Goal: Subscribe to service/newsletter

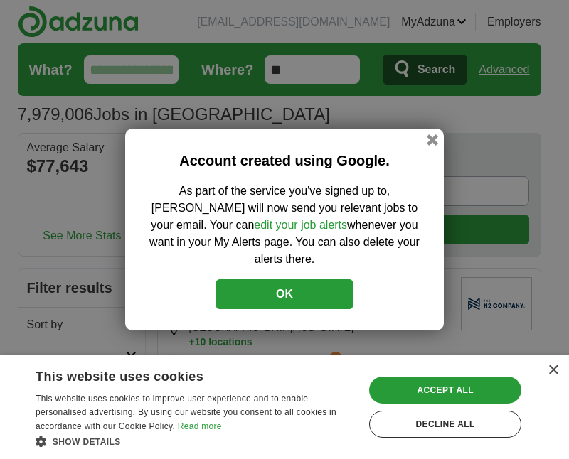
click at [329, 284] on button "OK" at bounding box center [284, 294] width 138 height 30
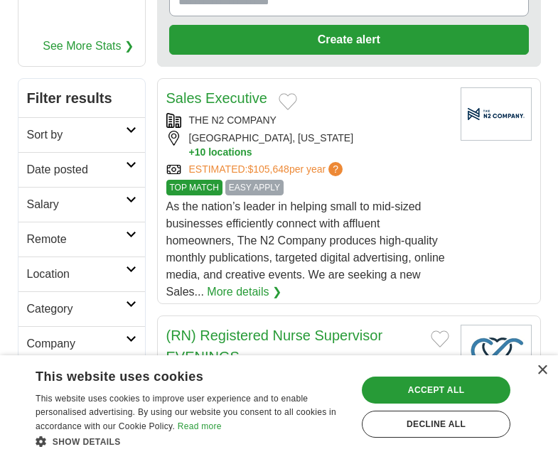
scroll to position [191, 0]
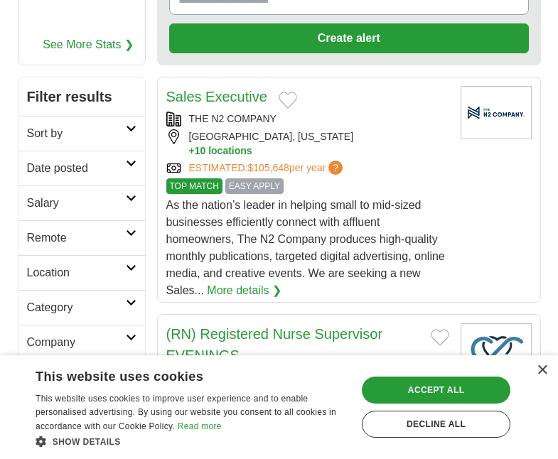
drag, startPoint x: 329, startPoint y: 284, endPoint x: 325, endPoint y: 238, distance: 45.7
click at [325, 238] on div "As the nation’s leader in helping small to mid-sized businesses efficiently con…" at bounding box center [307, 248] width 283 height 102
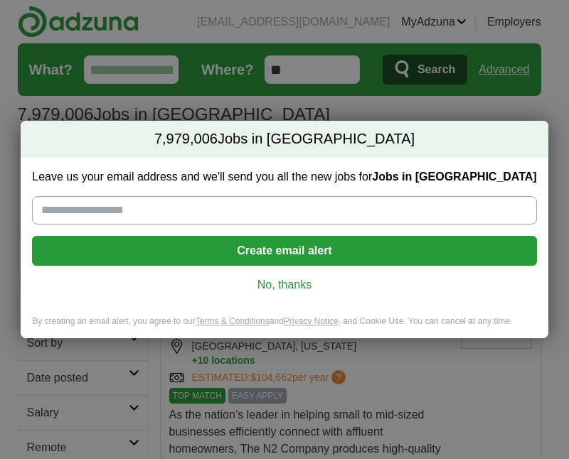
click at [163, 210] on input "Leave us your email address and we'll send you all the new jobs for Jobs in US" at bounding box center [284, 210] width 504 height 28
type input "**********"
click at [208, 256] on button "Create email alert" at bounding box center [284, 251] width 504 height 30
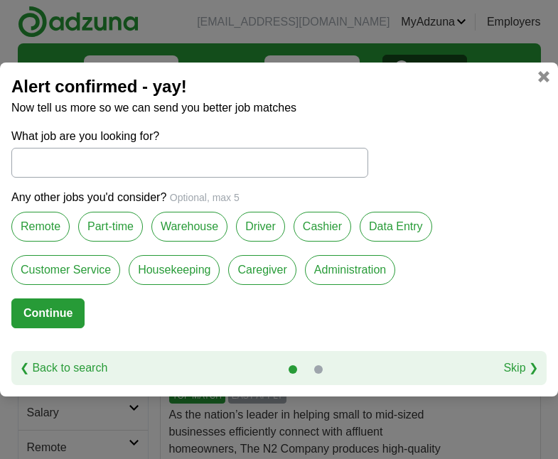
click at [510, 370] on link "Skip ❯" at bounding box center [520, 368] width 35 height 17
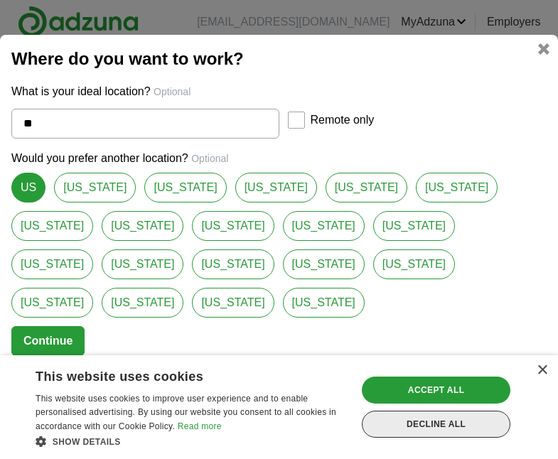
click at [500, 422] on div "Decline all" at bounding box center [436, 424] width 149 height 27
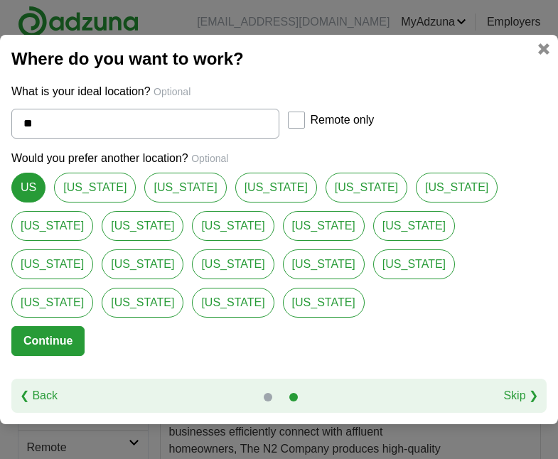
click at [519, 387] on link "Skip ❯" at bounding box center [520, 395] width 35 height 17
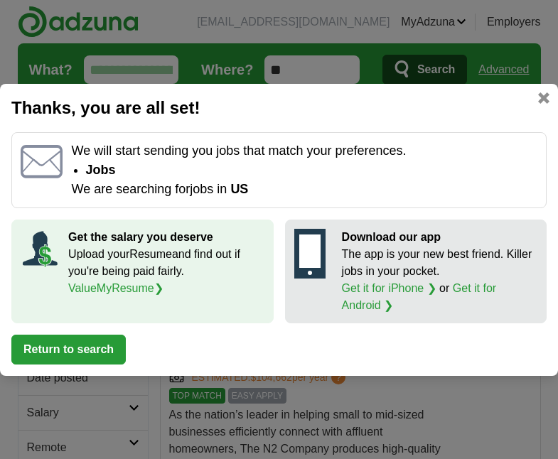
click at [111, 351] on button "Return to search" at bounding box center [68, 350] width 114 height 30
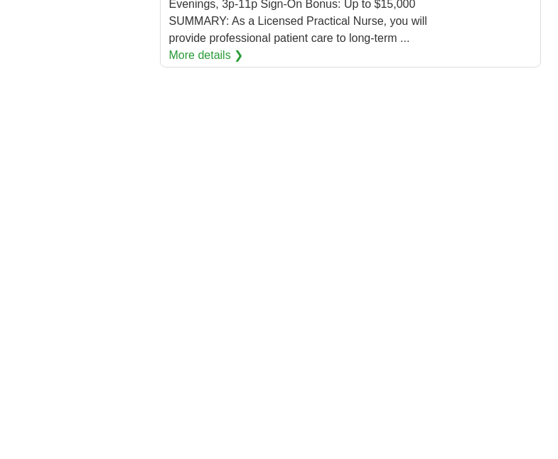
scroll to position [2735, 0]
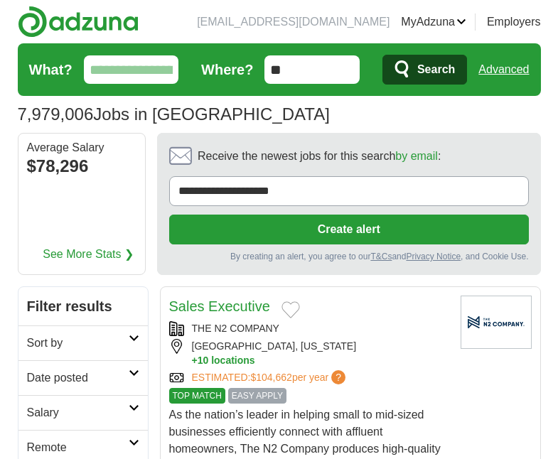
click at [301, 193] on input "**********" at bounding box center [349, 191] width 360 height 30
type input "**********"
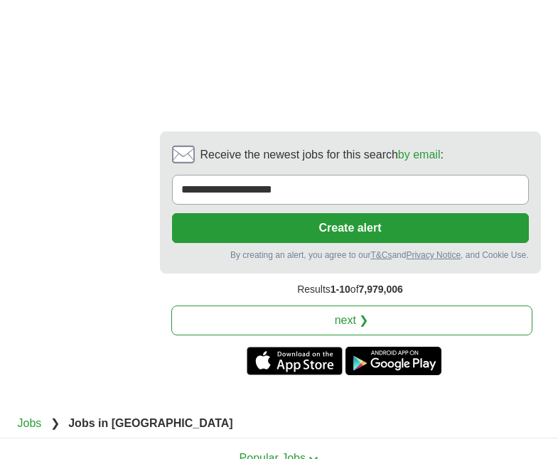
scroll to position [3520, 0]
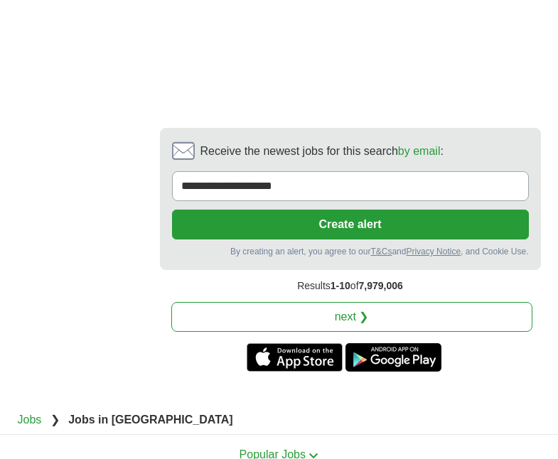
click at [265, 302] on link "next ❯" at bounding box center [351, 317] width 361 height 30
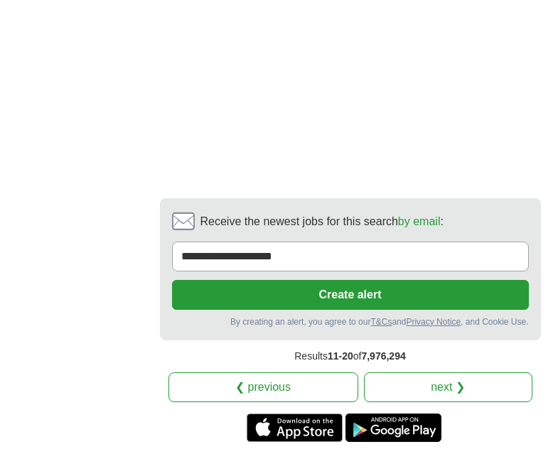
scroll to position [3603, 0]
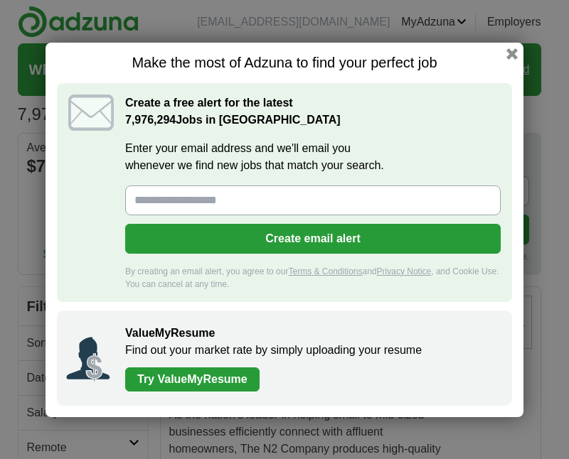
click at [173, 207] on input "Enter your email address and we'll email you whenever we find new jobs that mat…" at bounding box center [312, 201] width 375 height 30
type input "**********"
click at [230, 238] on button "Create email alert" at bounding box center [312, 239] width 375 height 30
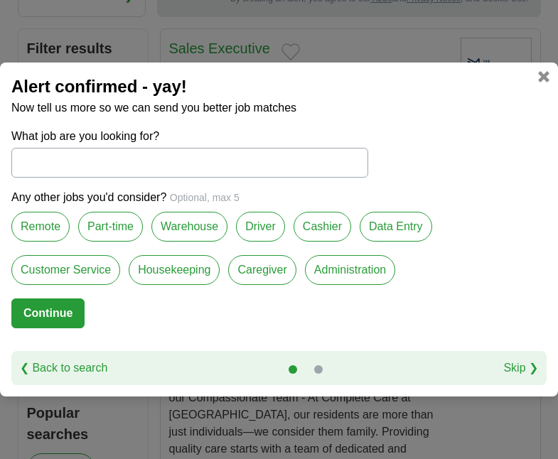
scroll to position [261, 0]
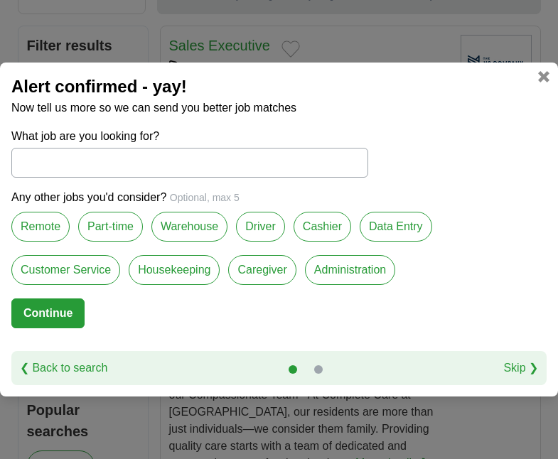
click at [516, 368] on link "Skip ❯" at bounding box center [520, 368] width 35 height 17
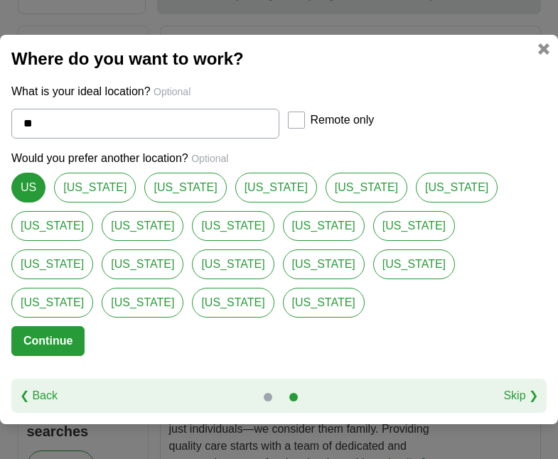
click at [516, 387] on link "Skip ❯" at bounding box center [520, 395] width 35 height 17
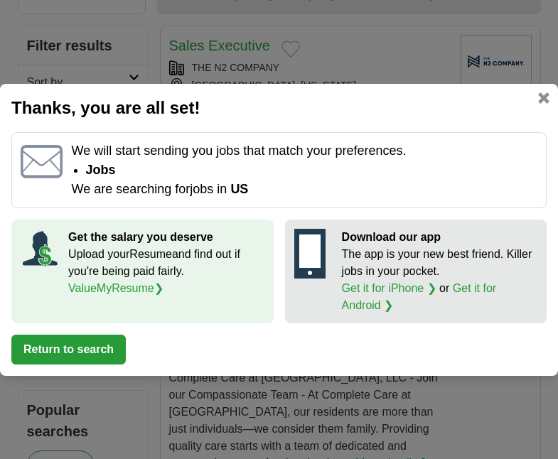
click at [545, 102] on link at bounding box center [543, 97] width 11 height 11
